Goal: Task Accomplishment & Management: Manage account settings

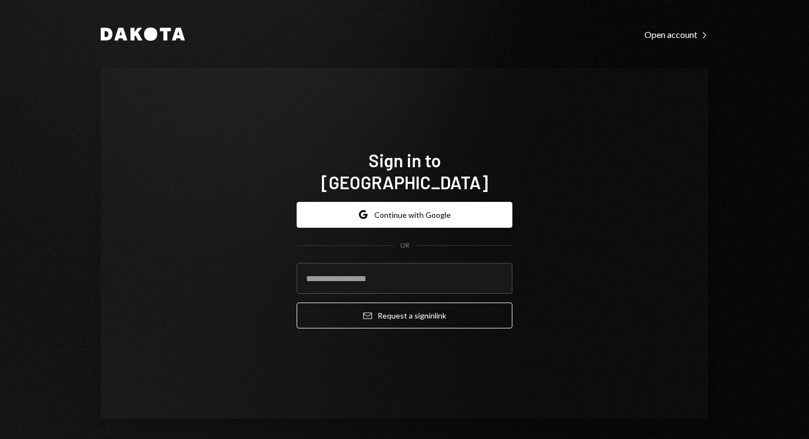
type input "**********"
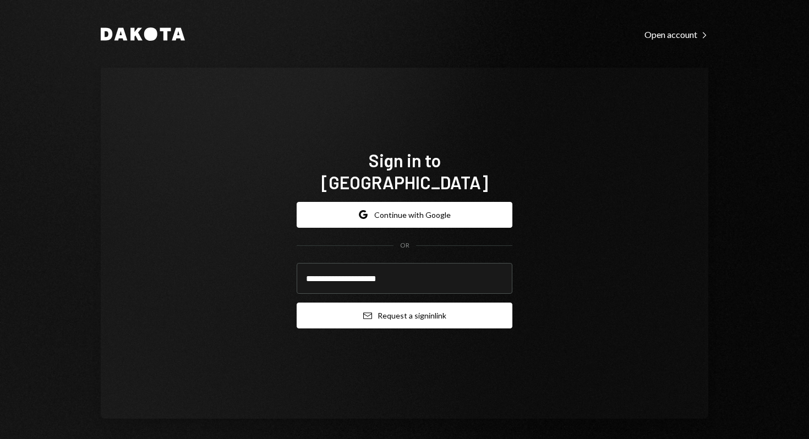
click at [410, 311] on button "Email Request a sign in link" at bounding box center [405, 316] width 216 height 26
